Goal: Information Seeking & Learning: Learn about a topic

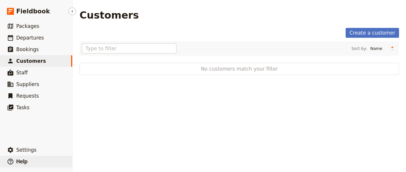
click at [42, 159] on button "​ Help" at bounding box center [36, 162] width 72 height 12
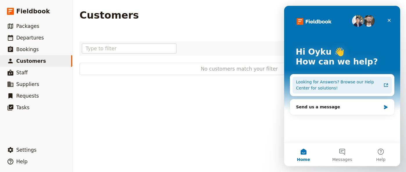
click at [358, 79] on div "Looking for Answers? Browse our Help Center for solutions!" at bounding box center [338, 85] width 85 height 12
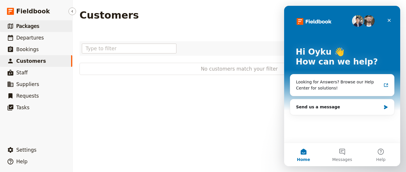
click at [47, 26] on link "​ Packages" at bounding box center [36, 26] width 72 height 12
